Goal: Ask a question

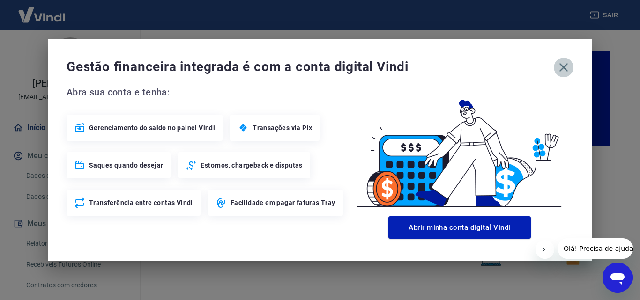
click at [569, 69] on icon "button" at bounding box center [563, 67] width 15 height 15
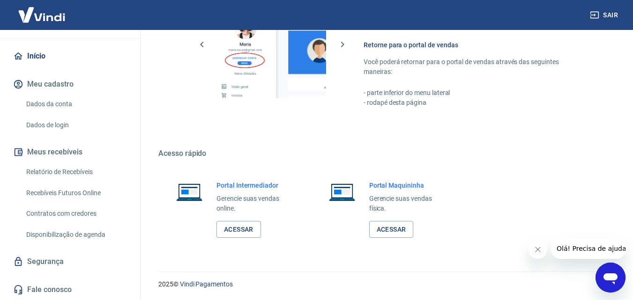
scroll to position [566, 0]
click at [47, 293] on link "Fale conosco" at bounding box center [70, 290] width 118 height 21
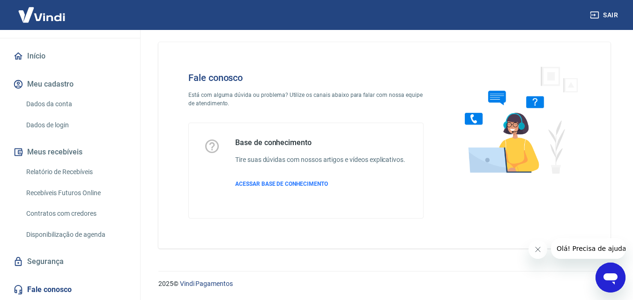
scroll to position [7, 0]
click at [456, 121] on img at bounding box center [517, 119] width 143 height 125
click at [464, 117] on img at bounding box center [517, 119] width 143 height 125
click at [536, 250] on icon "Fechar mensagem da empresa" at bounding box center [538, 250] width 8 height 8
click at [613, 281] on icon "Abrir janela de mensagens" at bounding box center [611, 279] width 14 height 11
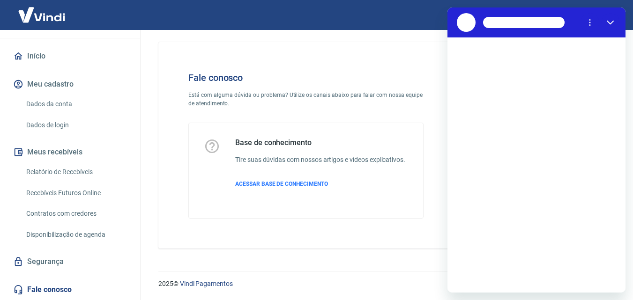
scroll to position [0, 0]
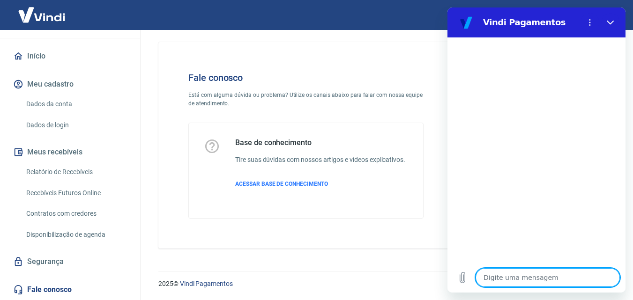
click at [495, 279] on textarea at bounding box center [548, 278] width 144 height 19
type textarea "b"
type textarea "x"
type textarea "bo"
type textarea "x"
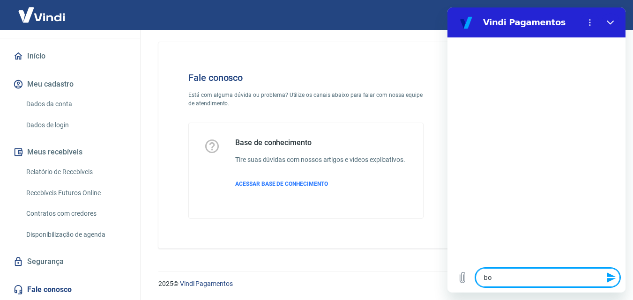
type textarea "boa"
type textarea "x"
type textarea "boa"
type textarea "x"
type textarea "boa t"
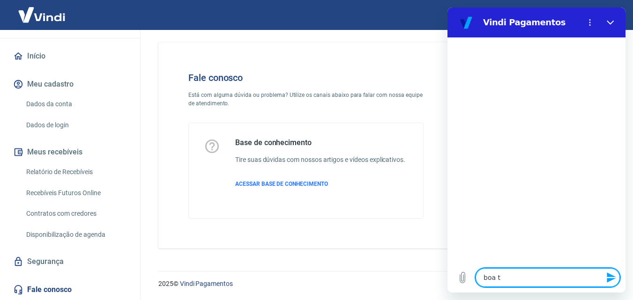
type textarea "x"
type textarea "boa ta"
type textarea "x"
type textarea "boa tar"
type textarea "x"
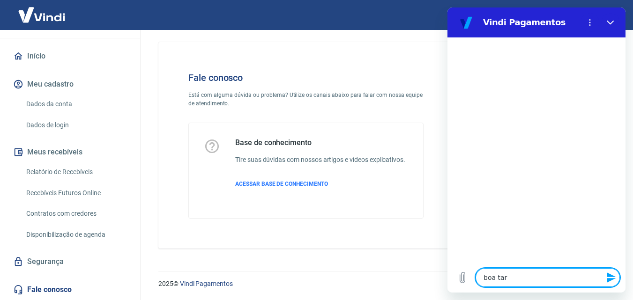
type textarea "boa tard"
type textarea "x"
type textarea "boa tarde"
type textarea "x"
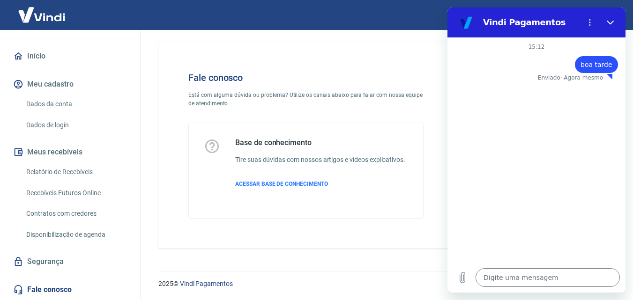
type textarea "x"
